Goal: Information Seeking & Learning: Find specific fact

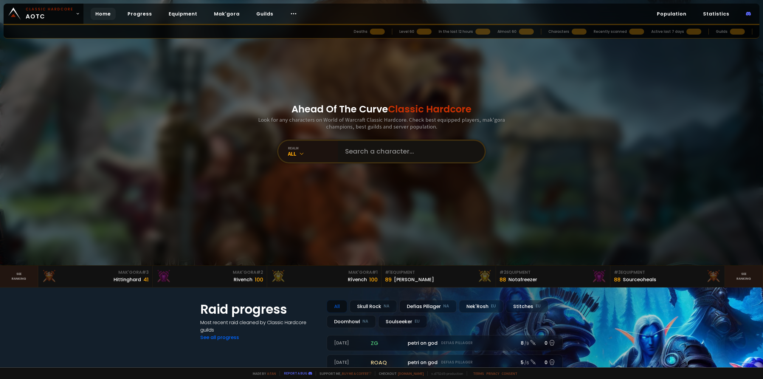
click at [380, 156] on input "text" at bounding box center [410, 151] width 136 height 21
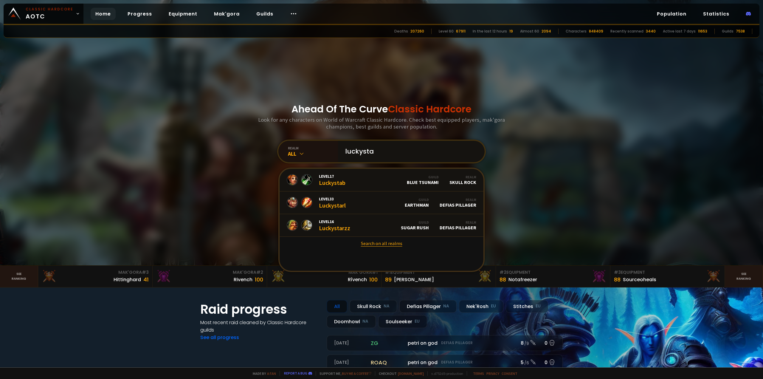
type input "luckysta"
click at [370, 245] on link "Search on all realms" at bounding box center [382, 243] width 204 height 13
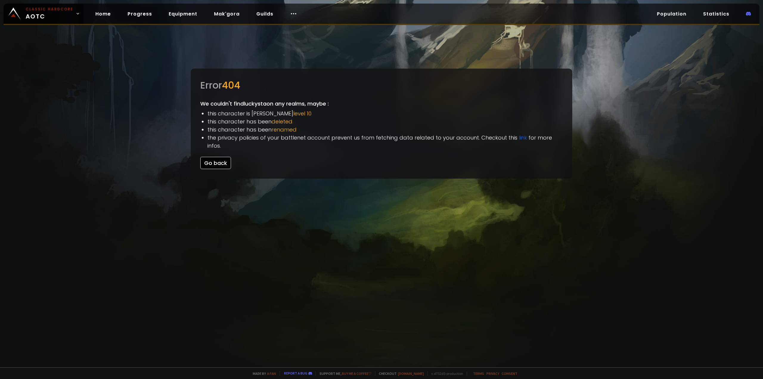
click at [215, 157] on button "Go back" at bounding box center [215, 163] width 31 height 12
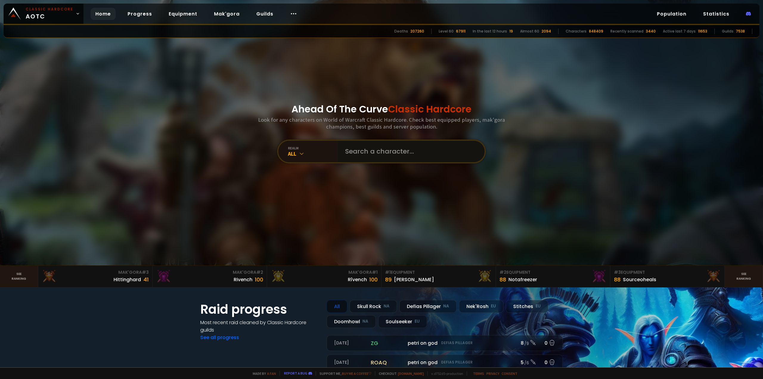
click at [354, 152] on input "text" at bounding box center [410, 151] width 136 height 21
click at [313, 154] on div "All" at bounding box center [313, 153] width 50 height 7
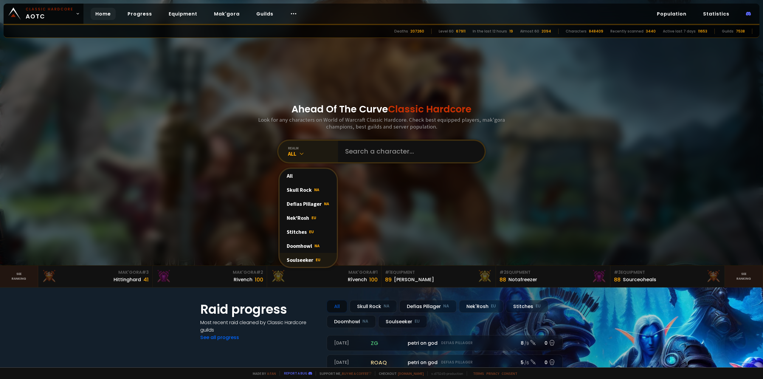
drag, startPoint x: 294, startPoint y: 257, endPoint x: 299, endPoint y: 251, distance: 8.5
click at [294, 257] on div "Soulseeker EU" at bounding box center [308, 260] width 57 height 14
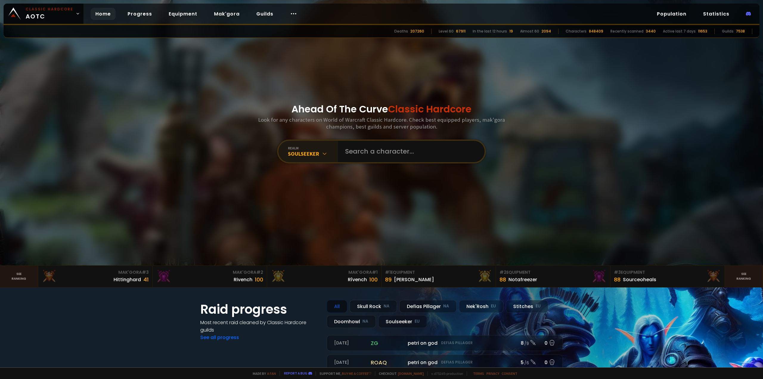
click at [315, 147] on div "realm" at bounding box center [313, 148] width 50 height 4
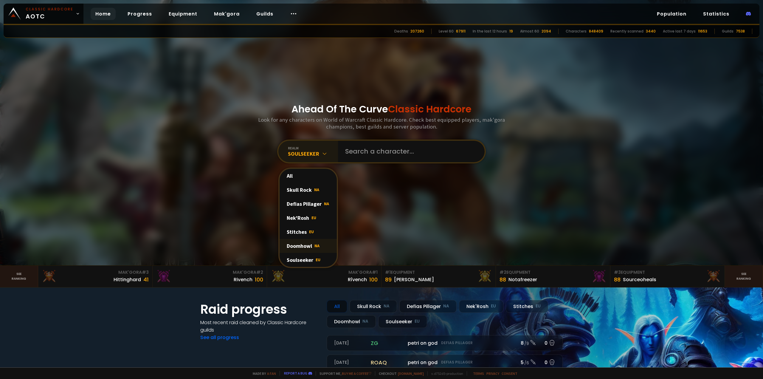
click at [308, 248] on div "Doomhowl NA" at bounding box center [308, 246] width 57 height 14
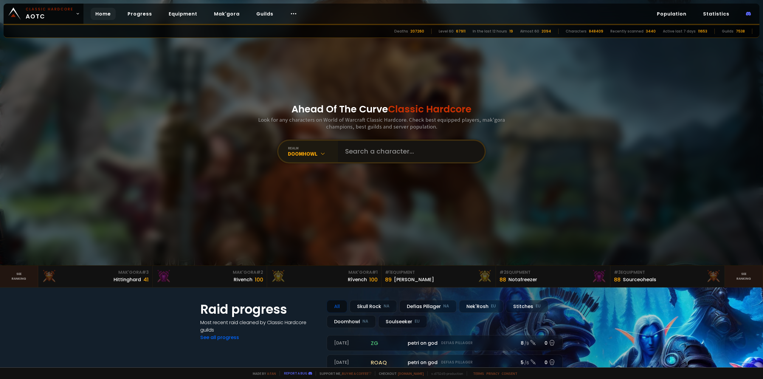
click at [373, 152] on input "text" at bounding box center [410, 151] width 136 height 21
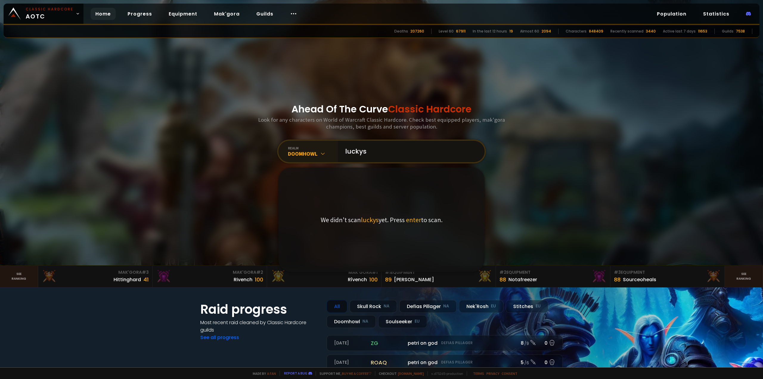
drag, startPoint x: 380, startPoint y: 149, endPoint x: 342, endPoint y: 152, distance: 38.0
click at [342, 152] on input "luckys" at bounding box center [410, 151] width 136 height 21
click at [381, 155] on input "luckys" at bounding box center [410, 151] width 136 height 21
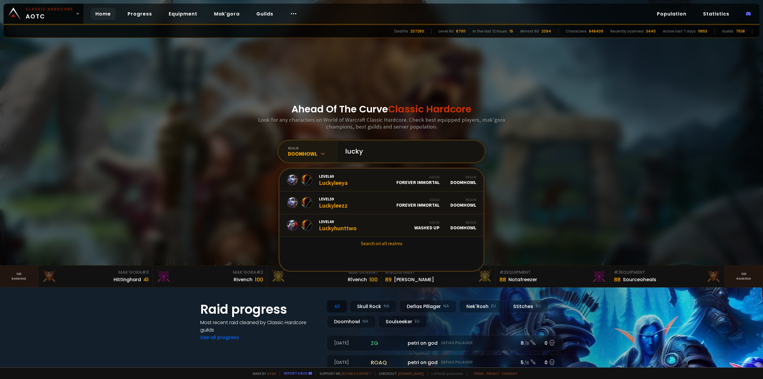
type input "lucky"
click at [225, 222] on div "Ahead Of The Curve Classic Hardcore Look for any characters on World of Warcraf…" at bounding box center [381, 132] width 359 height 265
